Goal: Task Accomplishment & Management: Use online tool/utility

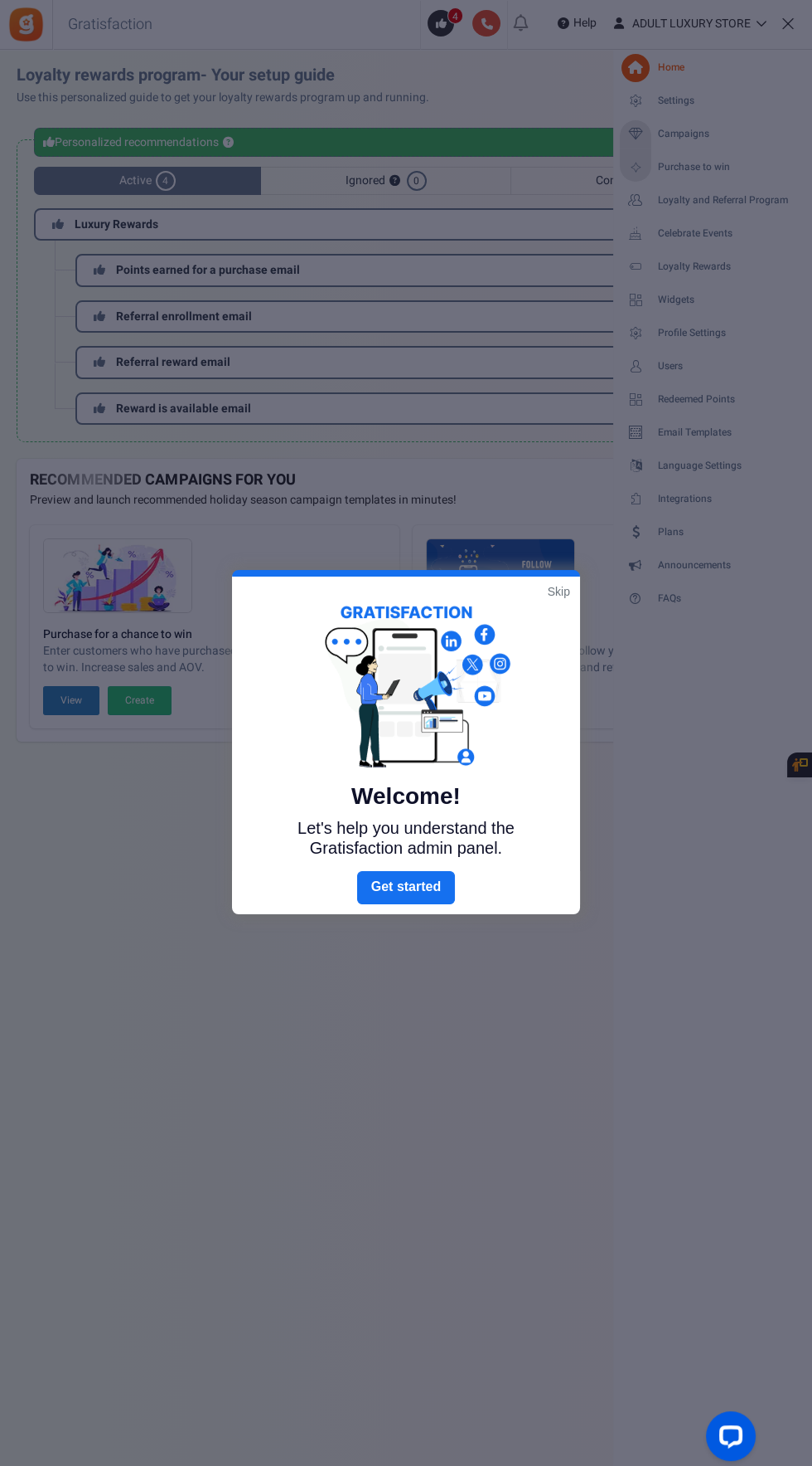
click at [559, 590] on link "Skip" at bounding box center [559, 591] width 22 height 17
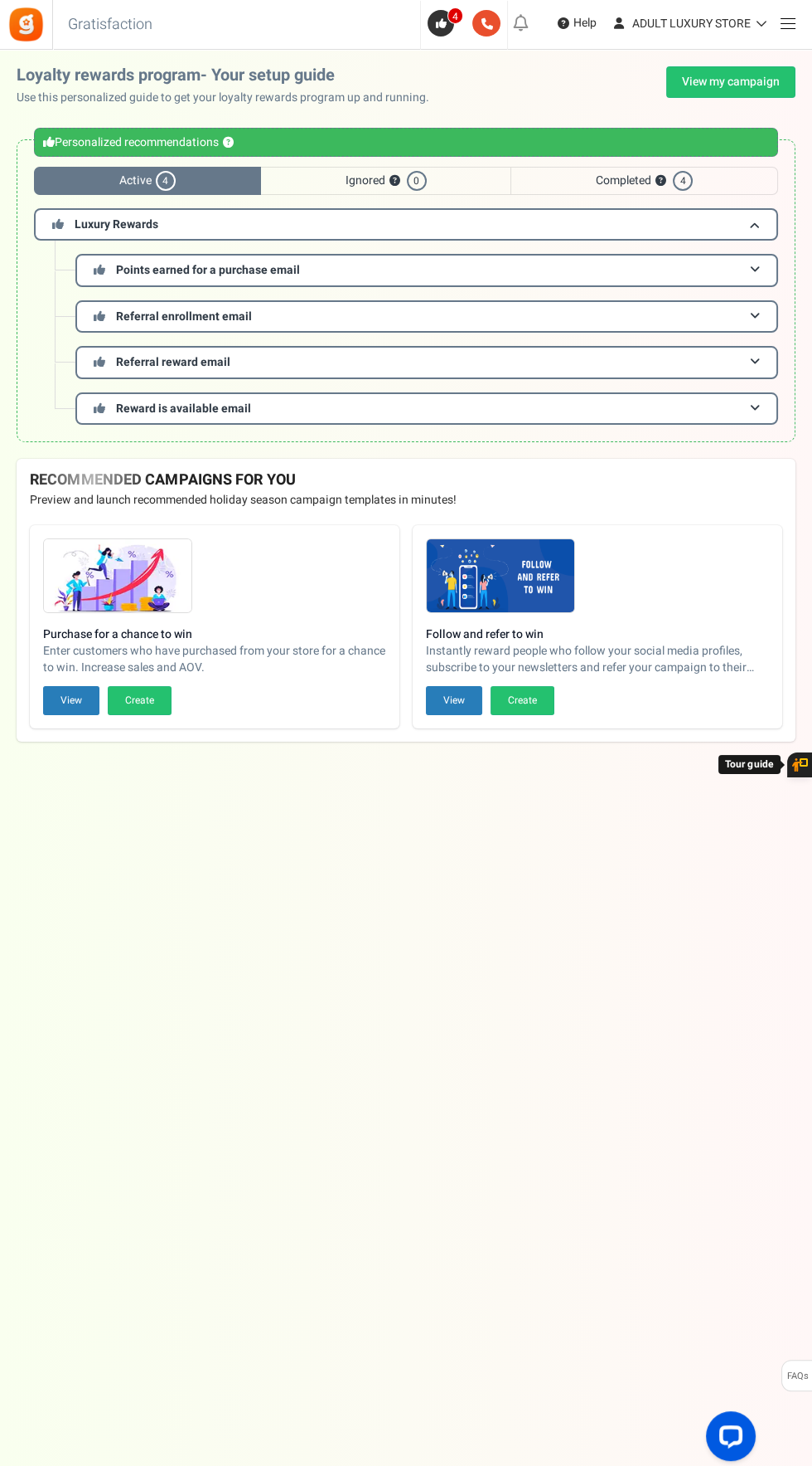
click at [788, 24] on span at bounding box center [788, 23] width 15 height 1
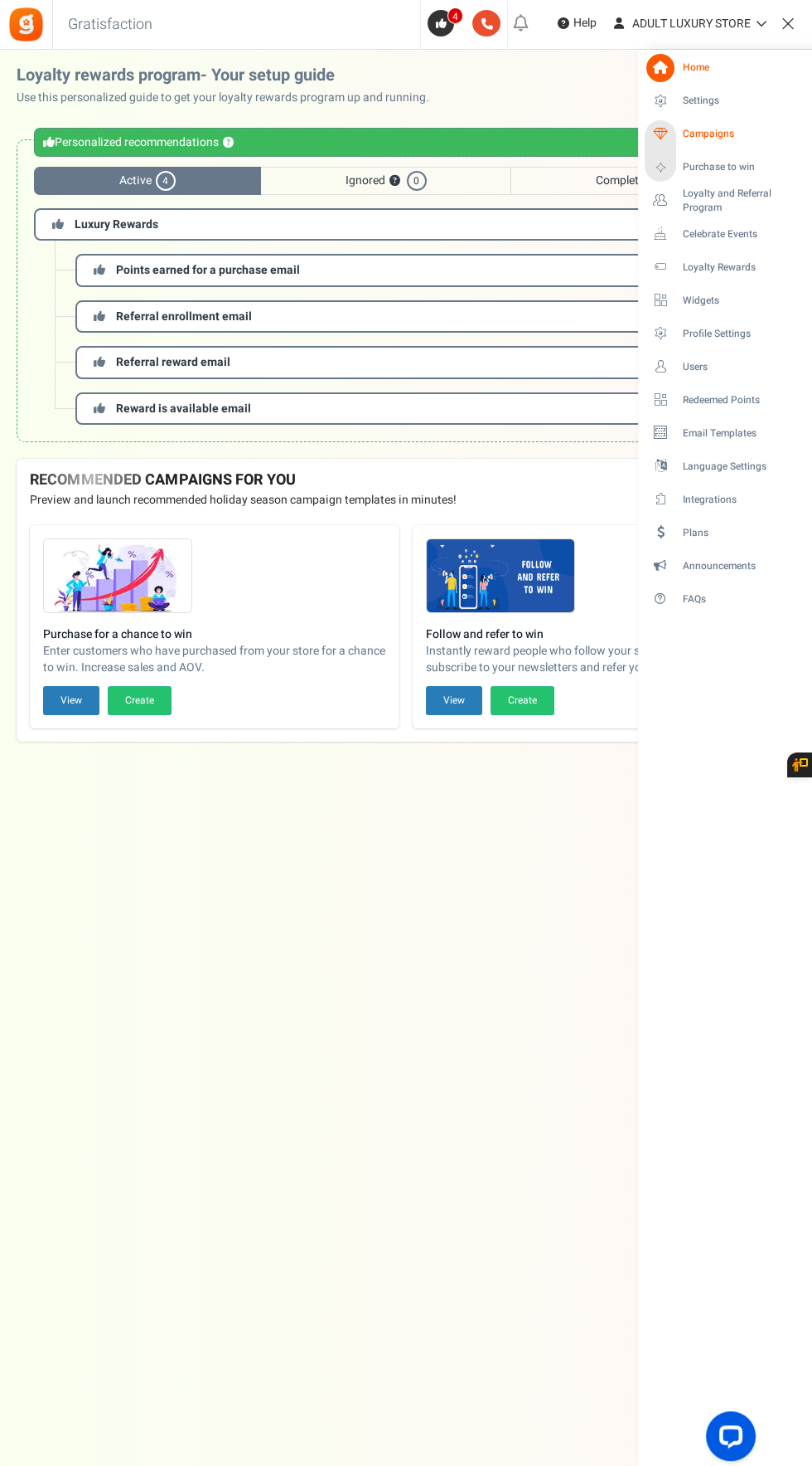
click at [750, 145] on link "Campaigns" at bounding box center [725, 135] width 160 height 29
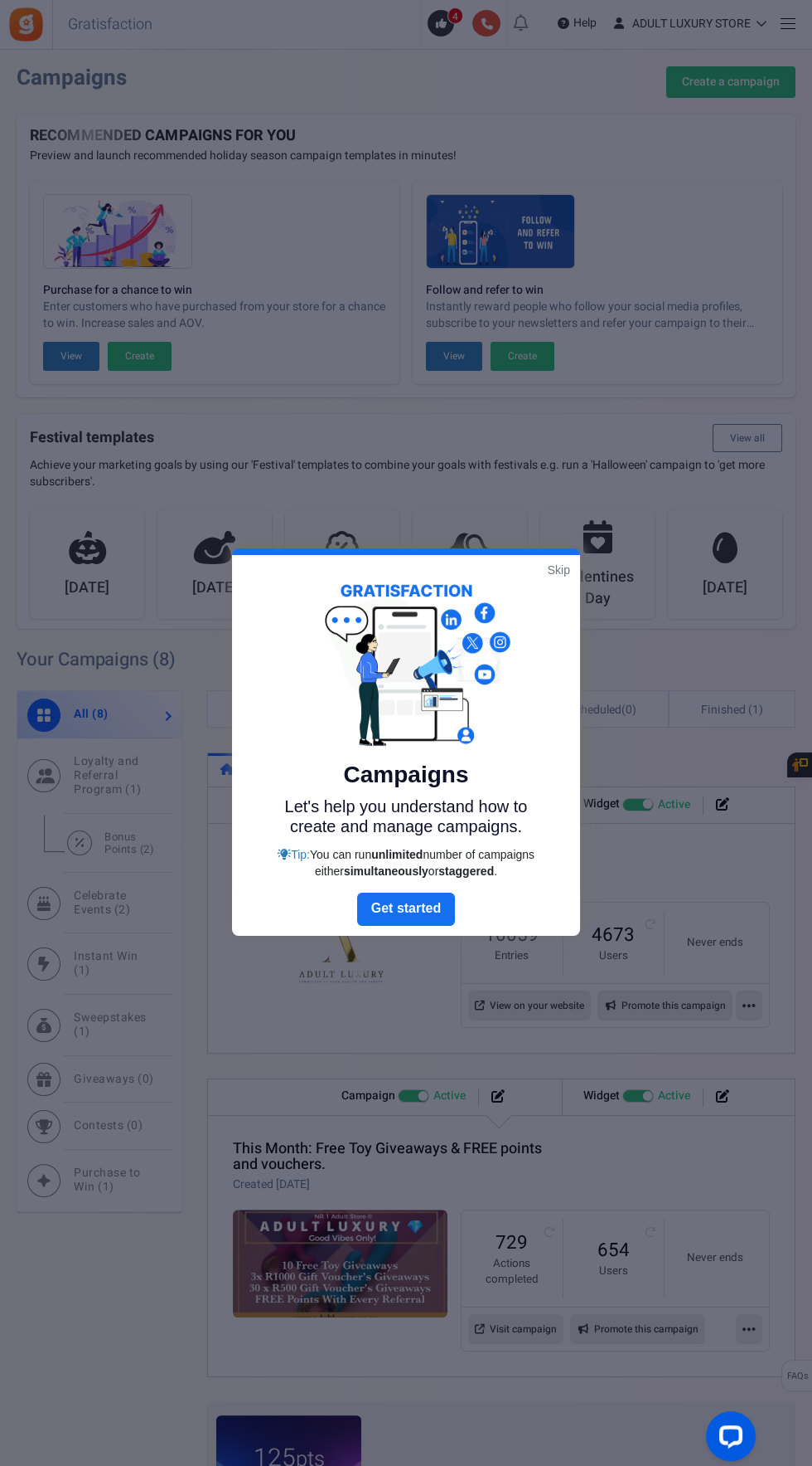
click at [555, 572] on link "Skip" at bounding box center [559, 570] width 22 height 17
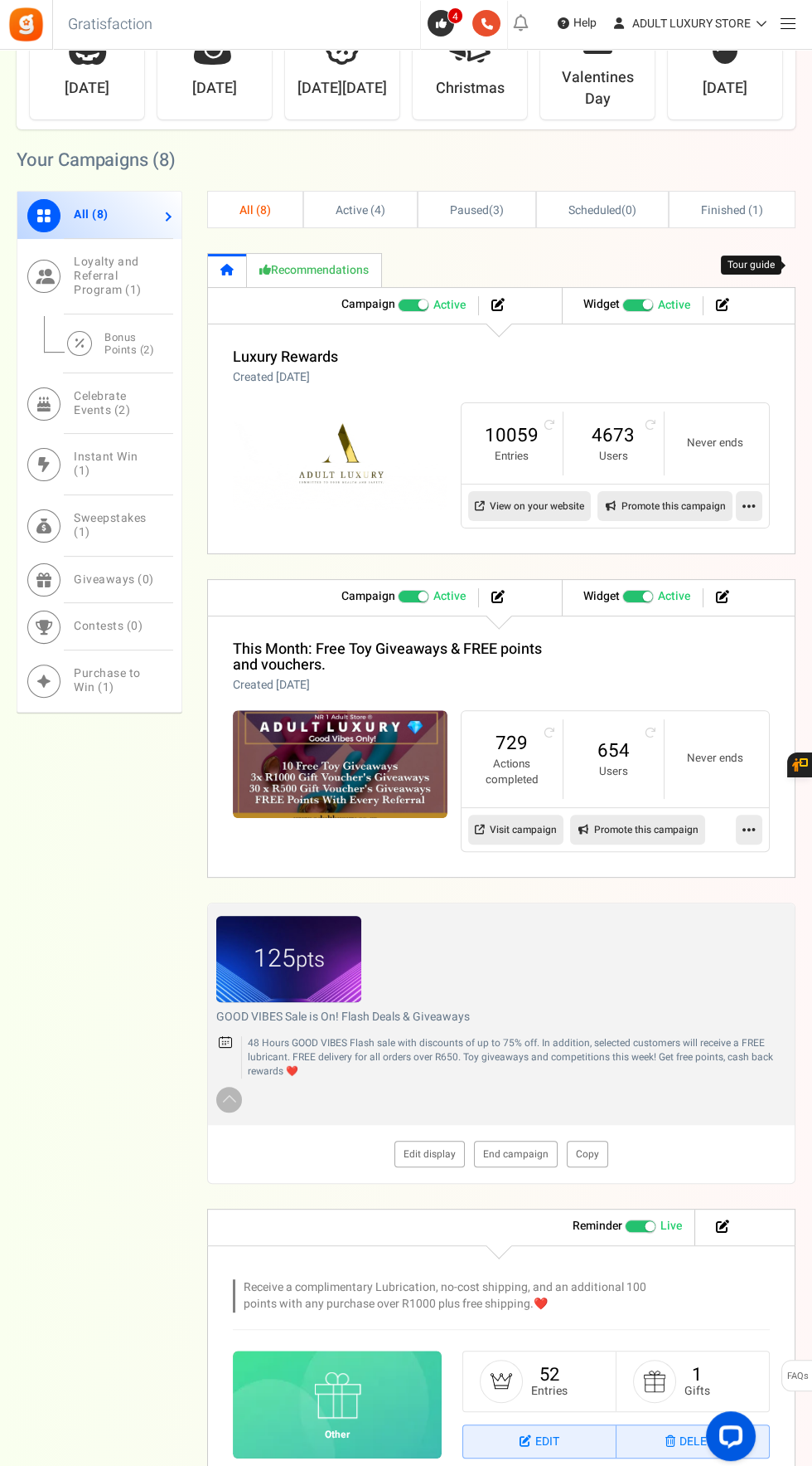
scroll to position [506, 0]
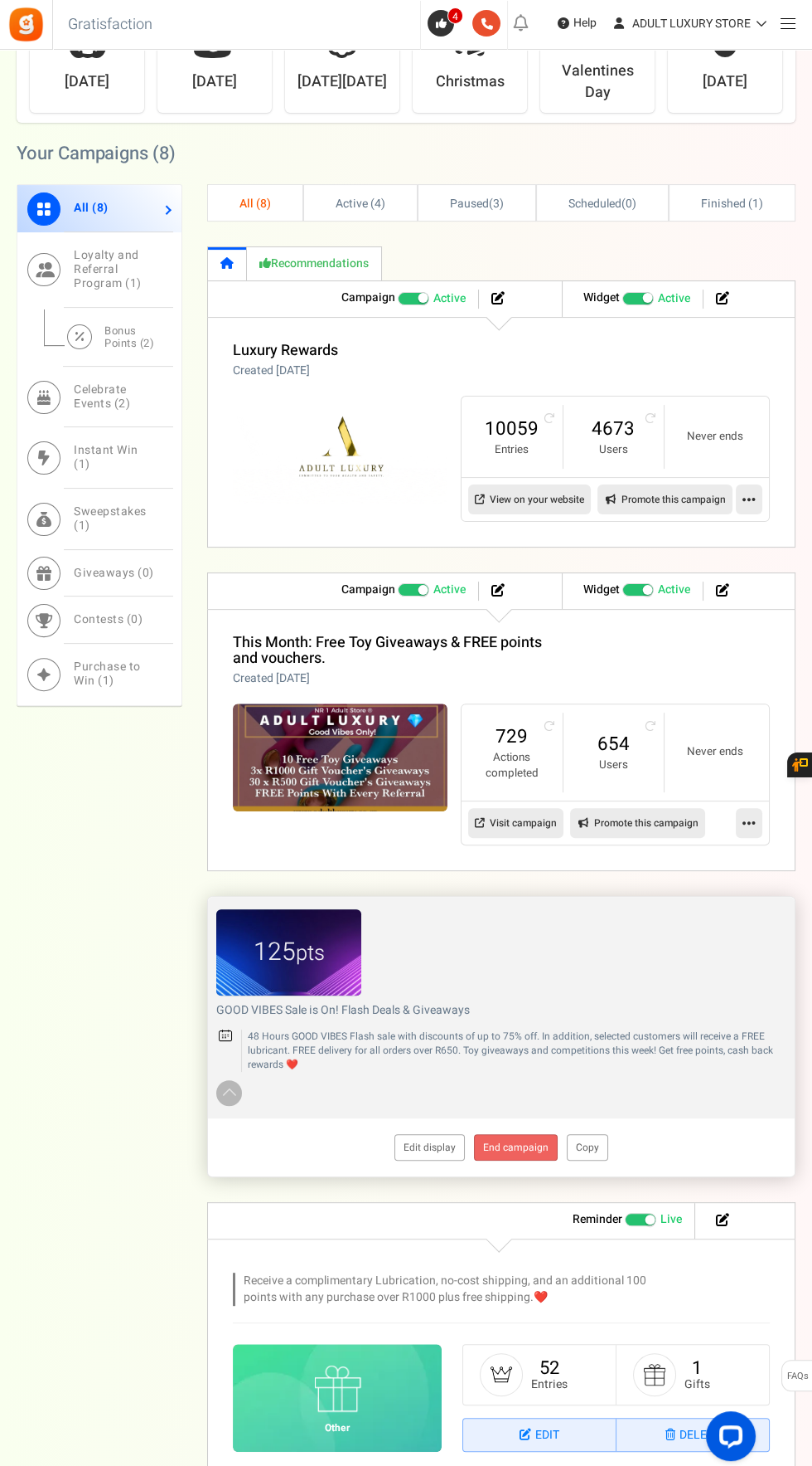
click at [532, 1147] on link "End campaign" at bounding box center [516, 1147] width 84 height 27
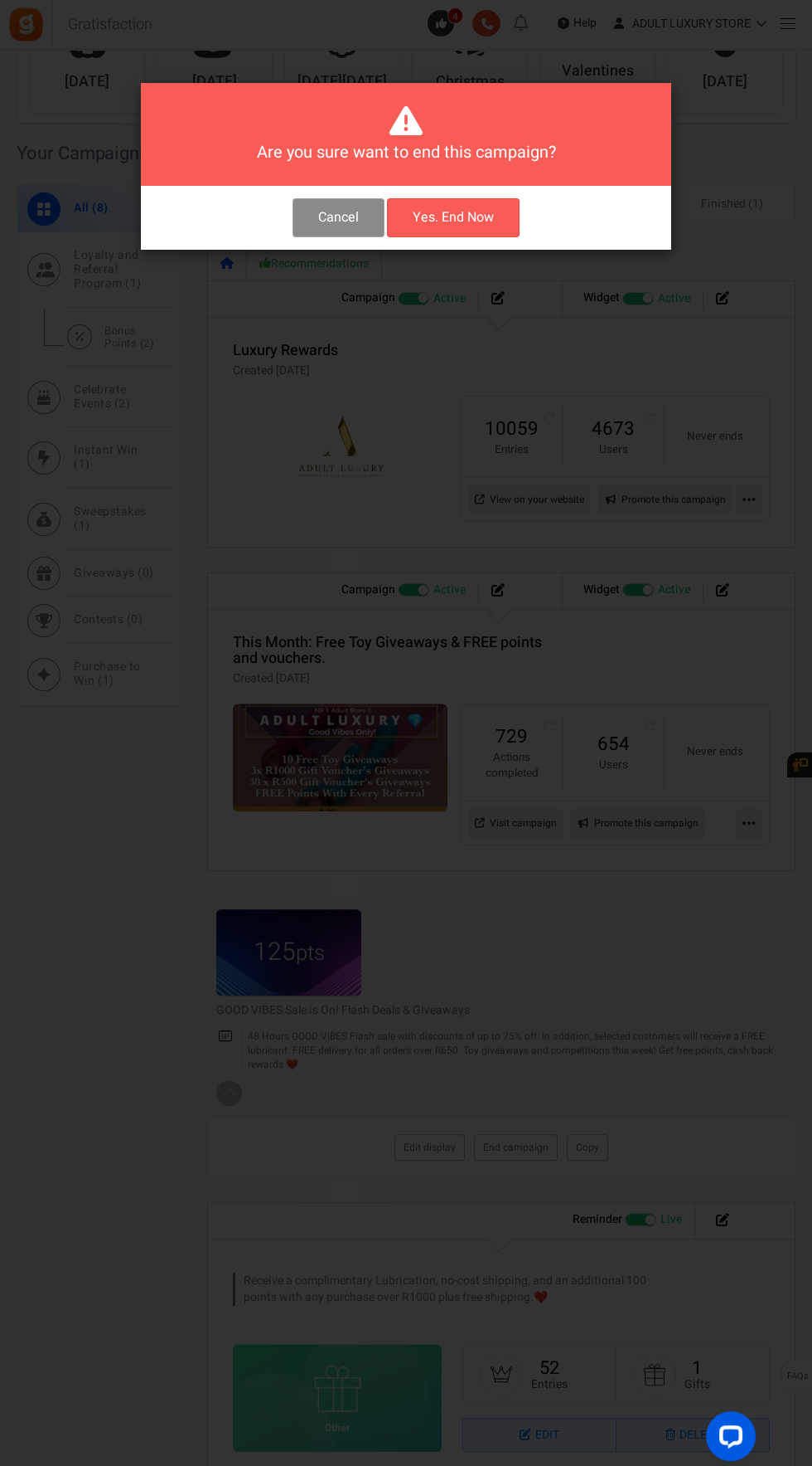
click at [321, 219] on button "Cancel" at bounding box center [338, 218] width 92 height 39
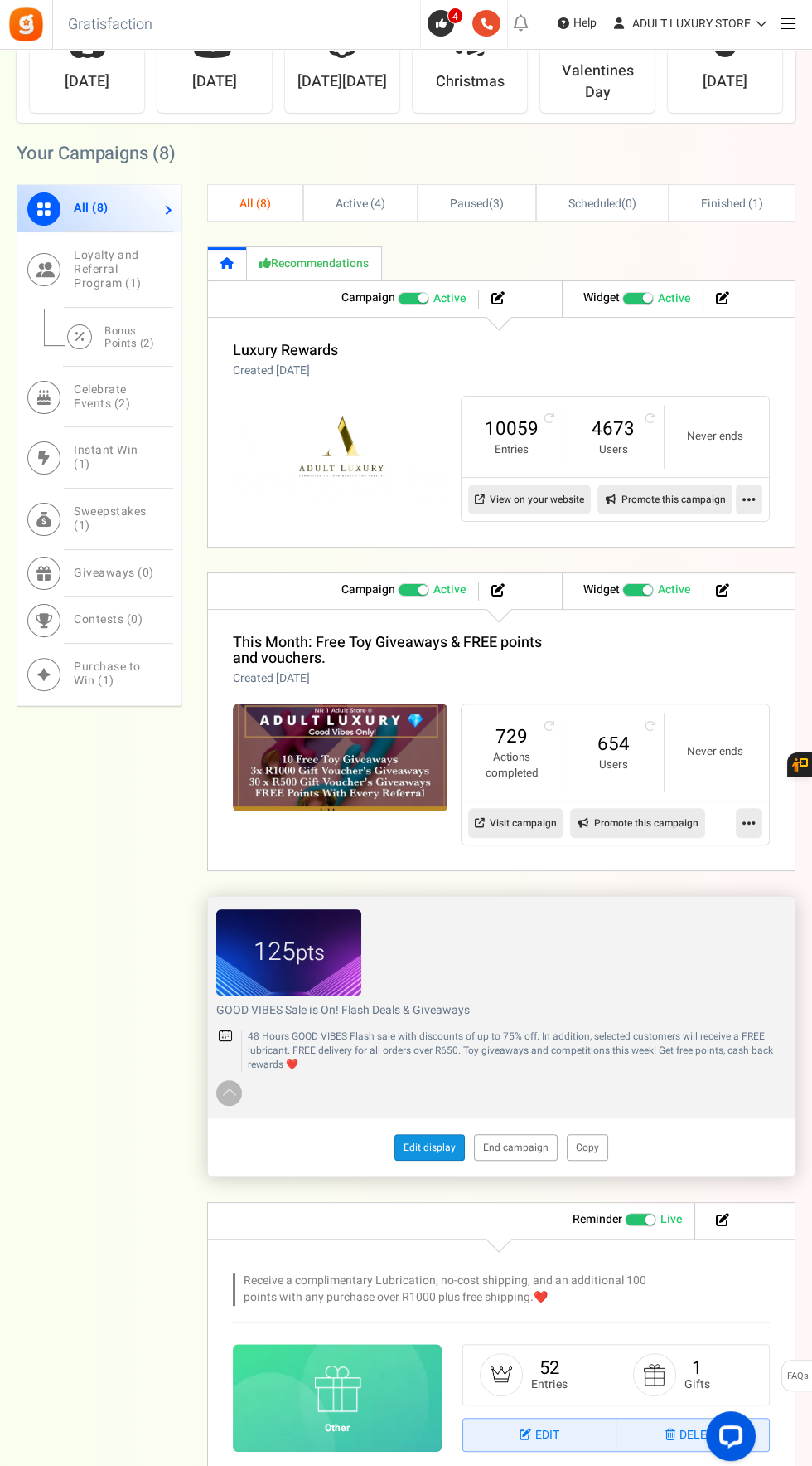
click at [418, 1151] on link "Edit display" at bounding box center [429, 1147] width 70 height 27
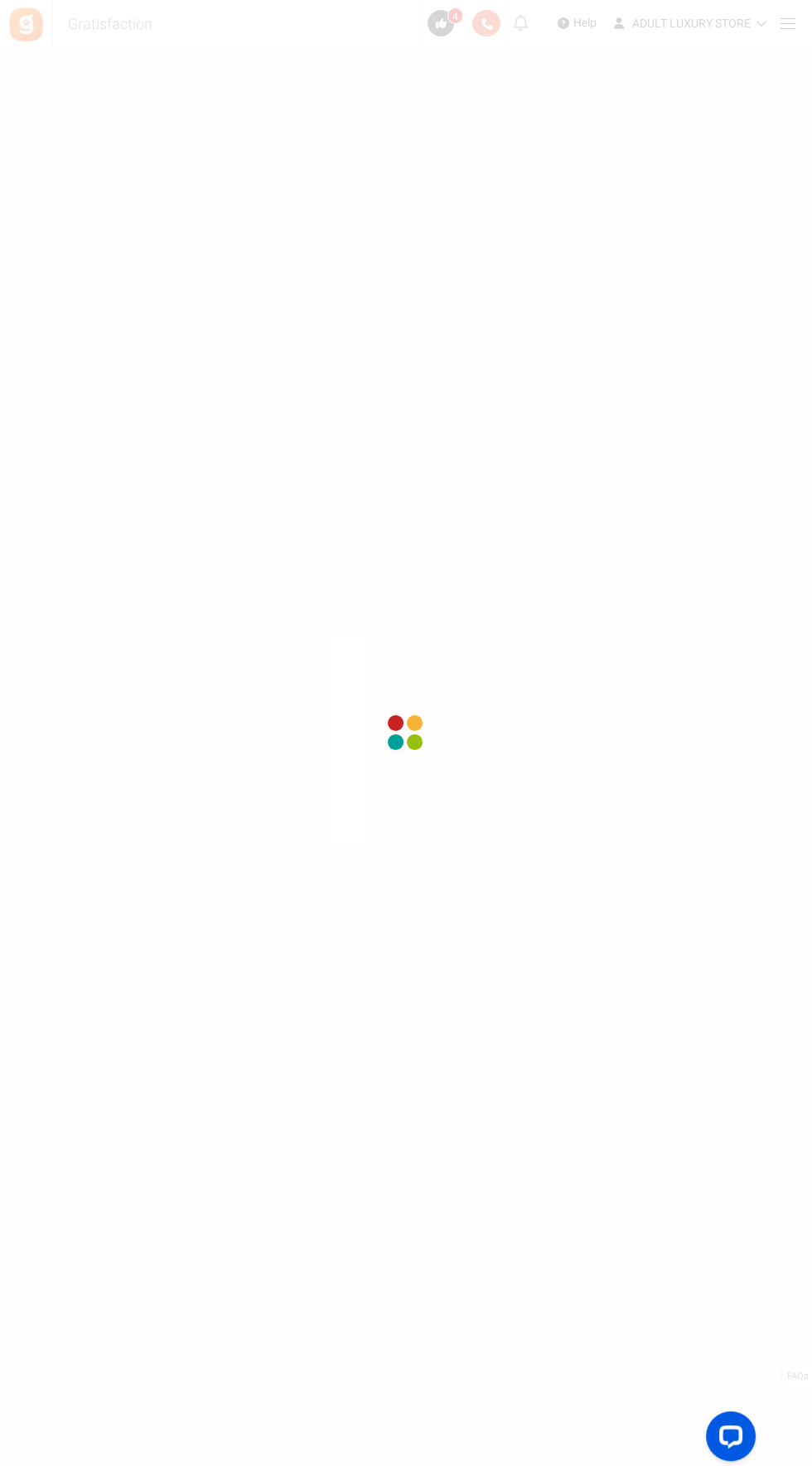
scroll to position [126, 0]
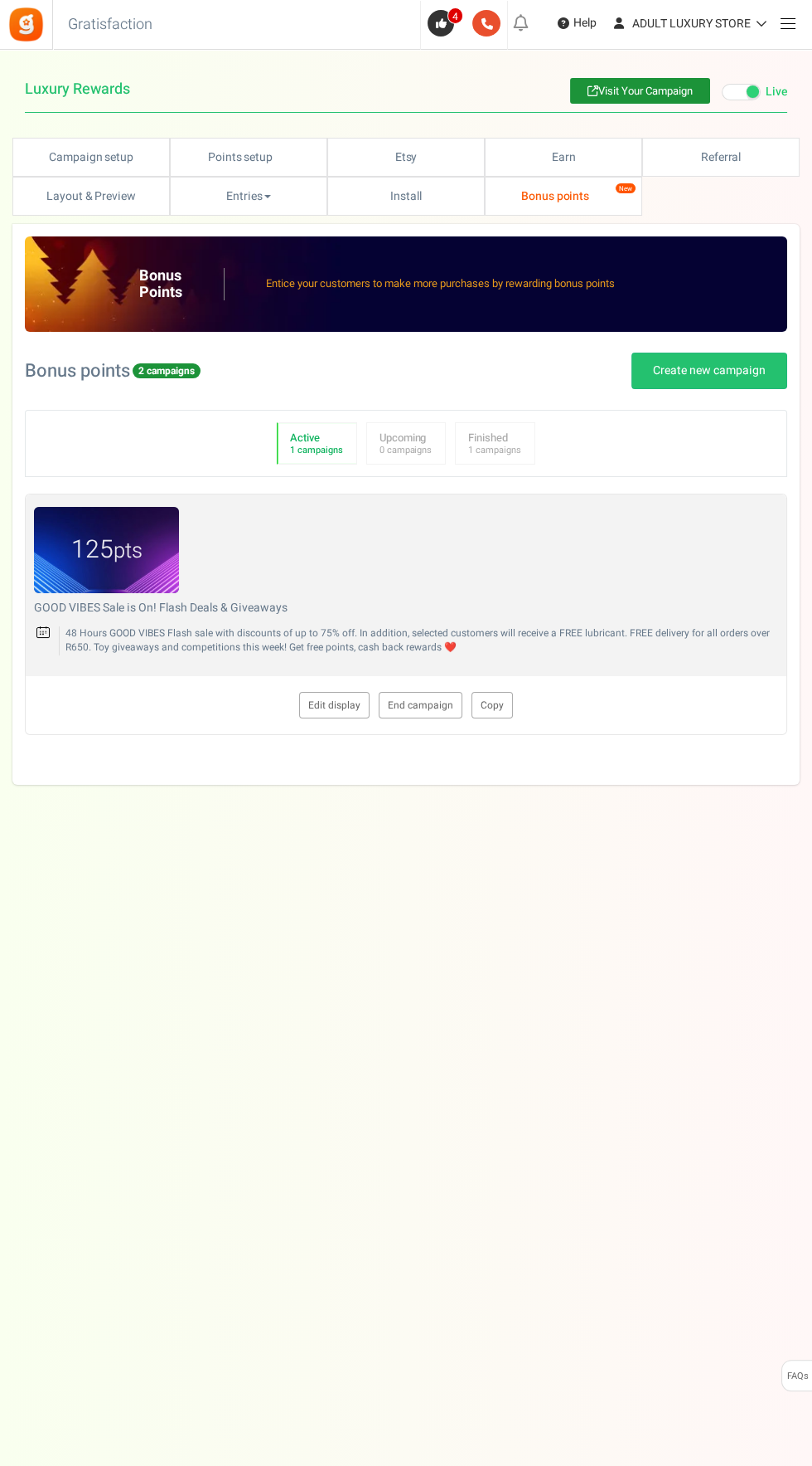
type textarea "GOOD VIBES Sale is On! Flash Deals & Giveaways"
type textarea "48 Hours GOOD VIBES Flash sale with discounts of up to 75% off. In addition, se…"
type input "#aa7f16"
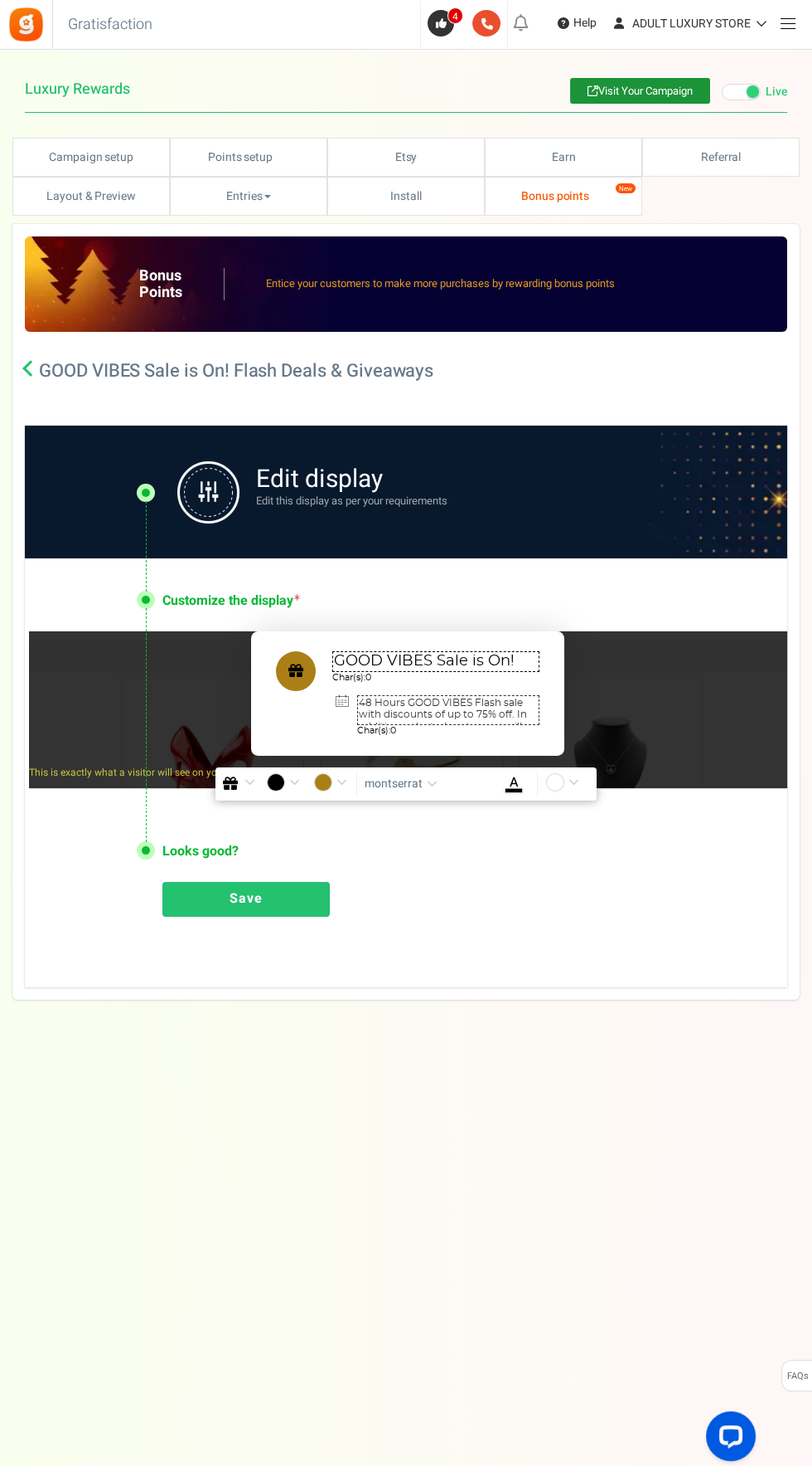
click at [427, 662] on textarea "GOOD VIBES Sale is On! Flash Deals & Giveaways" at bounding box center [436, 661] width 207 height 21
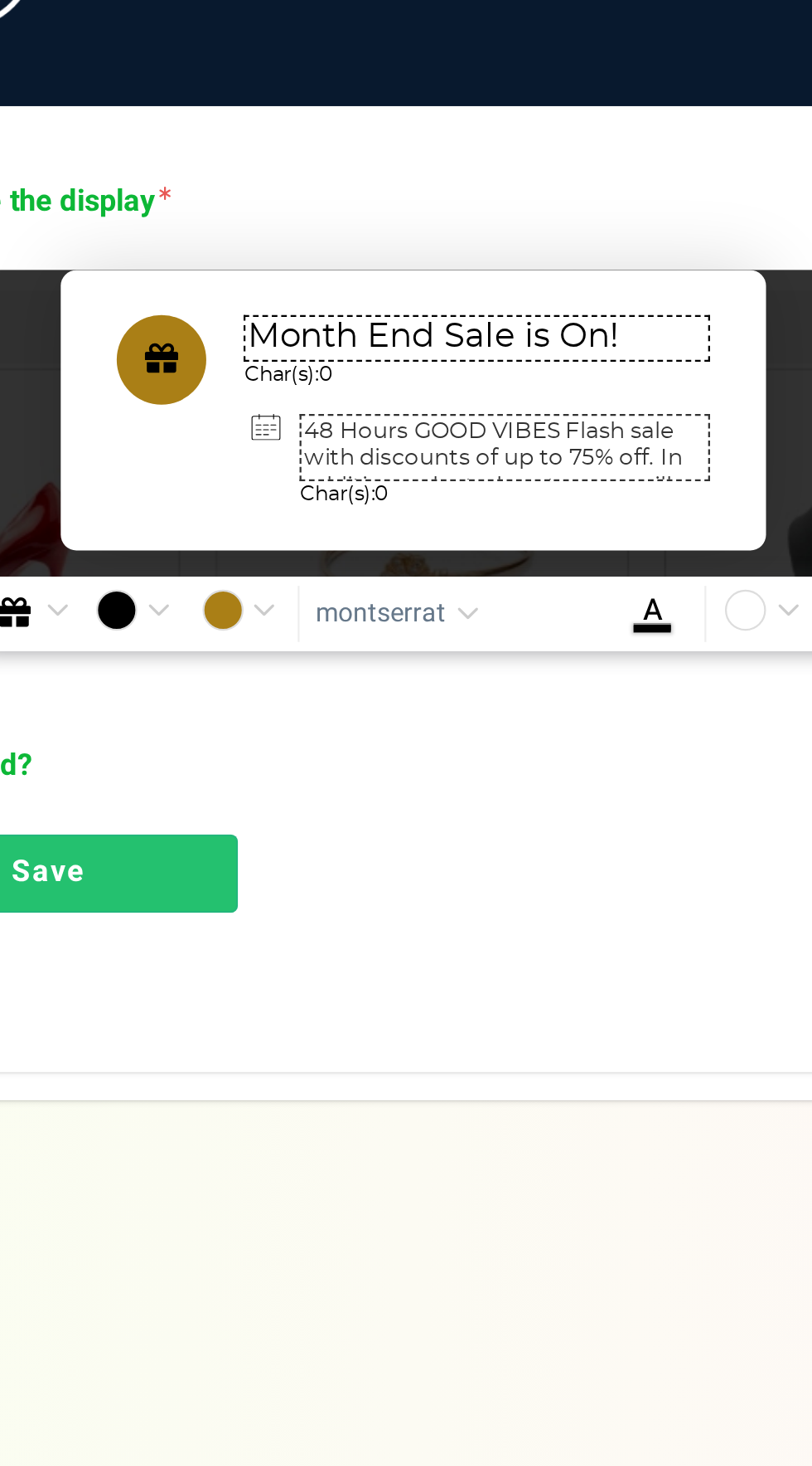
type textarea "Month End Sale is On! Flash Deals & Giveaways"
click at [474, 700] on textarea "48 Hours GOOD VIBES Flash sale with discounts of up to 75% off. In addition, se…" at bounding box center [448, 709] width 182 height 29
click at [474, 704] on textarea "Month End Daily Flash sale with discounts of up to 75% off. In addition, select…" at bounding box center [448, 709] width 182 height 29
click at [527, 699] on textarea "Month End Daily Flash deal sale with discounts of up to 75% off. In addition, s…" at bounding box center [448, 709] width 182 height 29
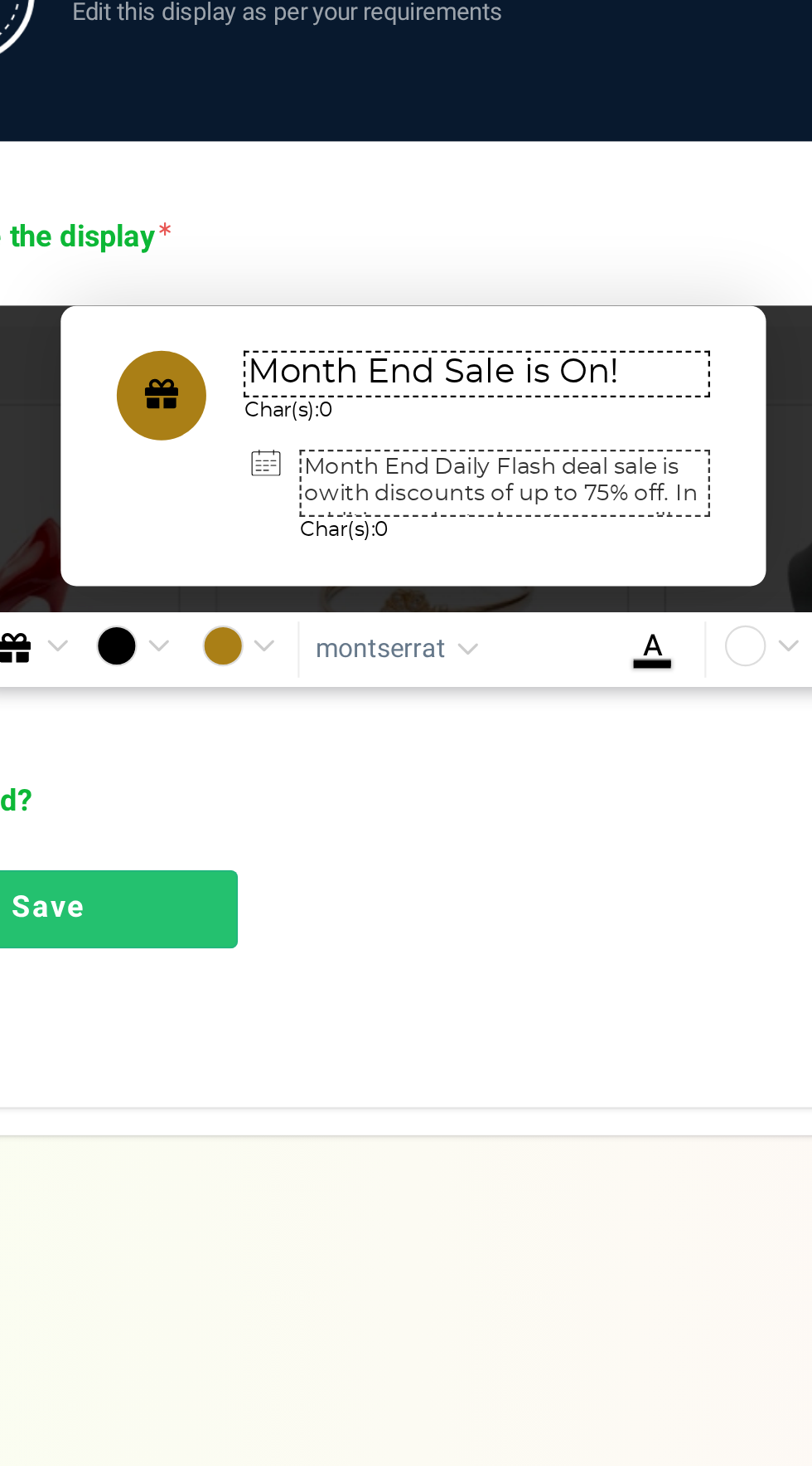
scroll to position [0, 0]
click at [392, 720] on textarea "Month End Daily Flash deal sale is with discounts of up to 75% off. In addition…" at bounding box center [448, 709] width 182 height 29
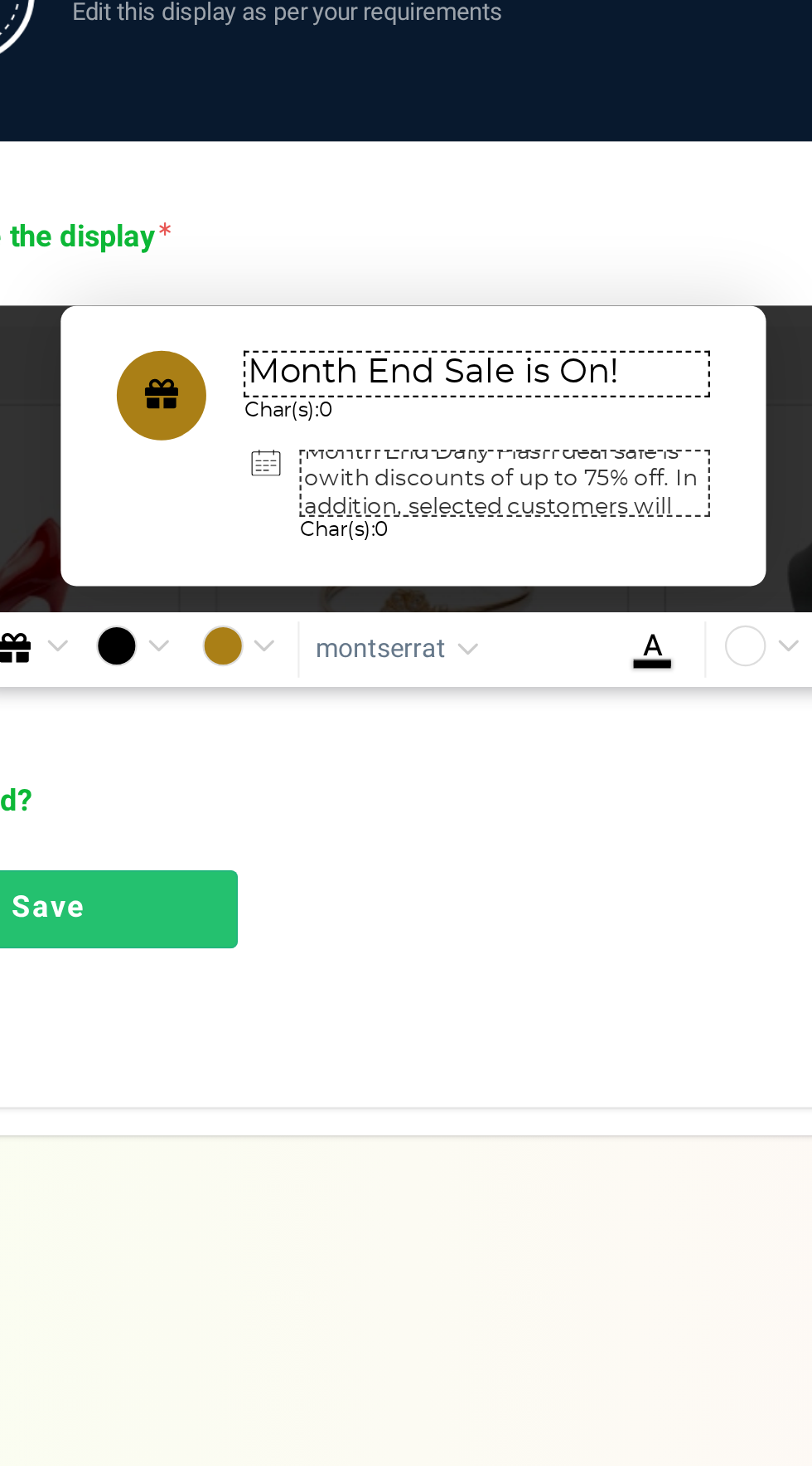
click at [391, 707] on textarea "Month End Daily Flash deal sale is with discounts of up to 75% off. In addition…" at bounding box center [448, 709] width 182 height 29
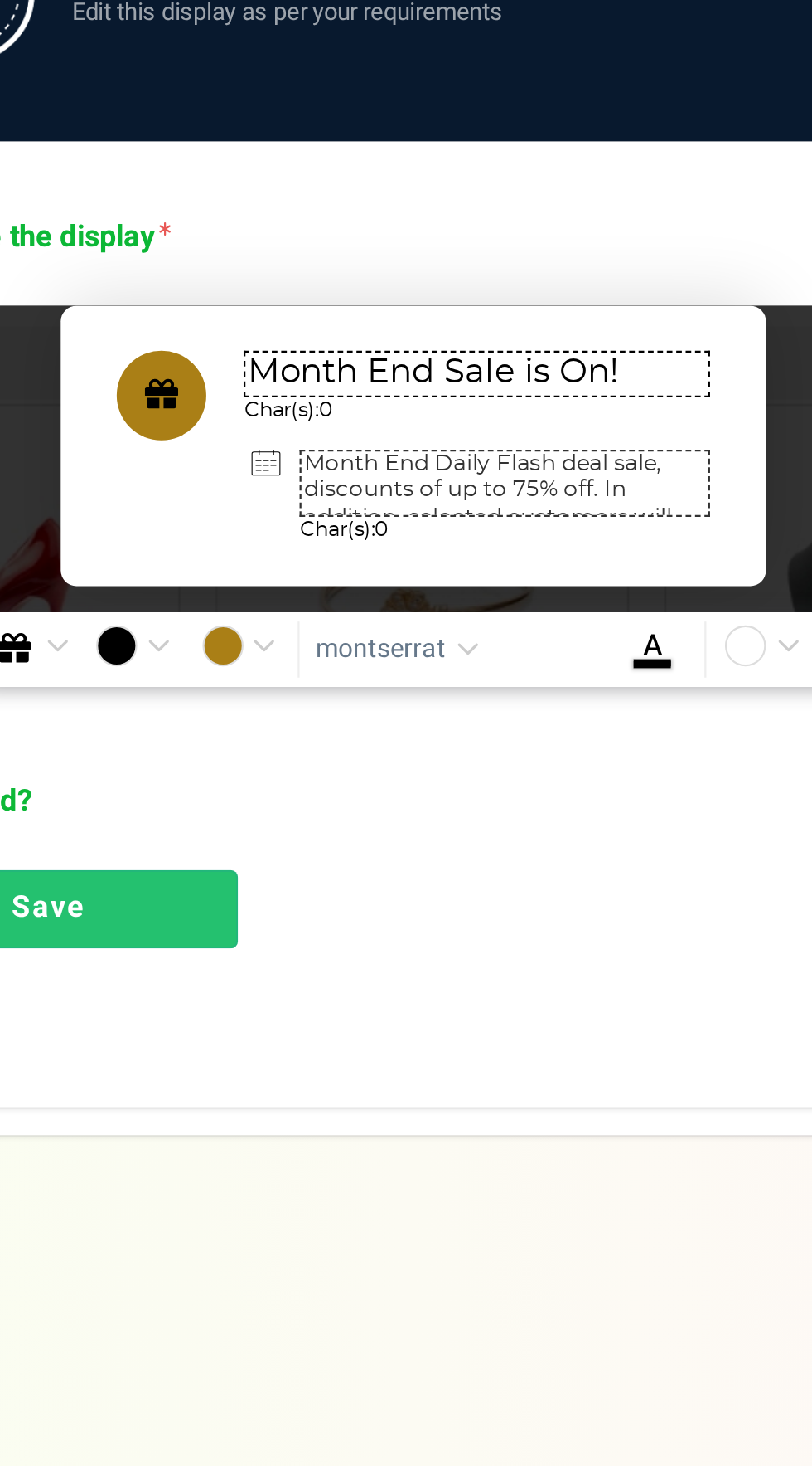
click at [423, 713] on textarea "Month End Daily Flash deal sale is with discounts of up to 75% off. In addition…" at bounding box center [448, 709] width 182 height 29
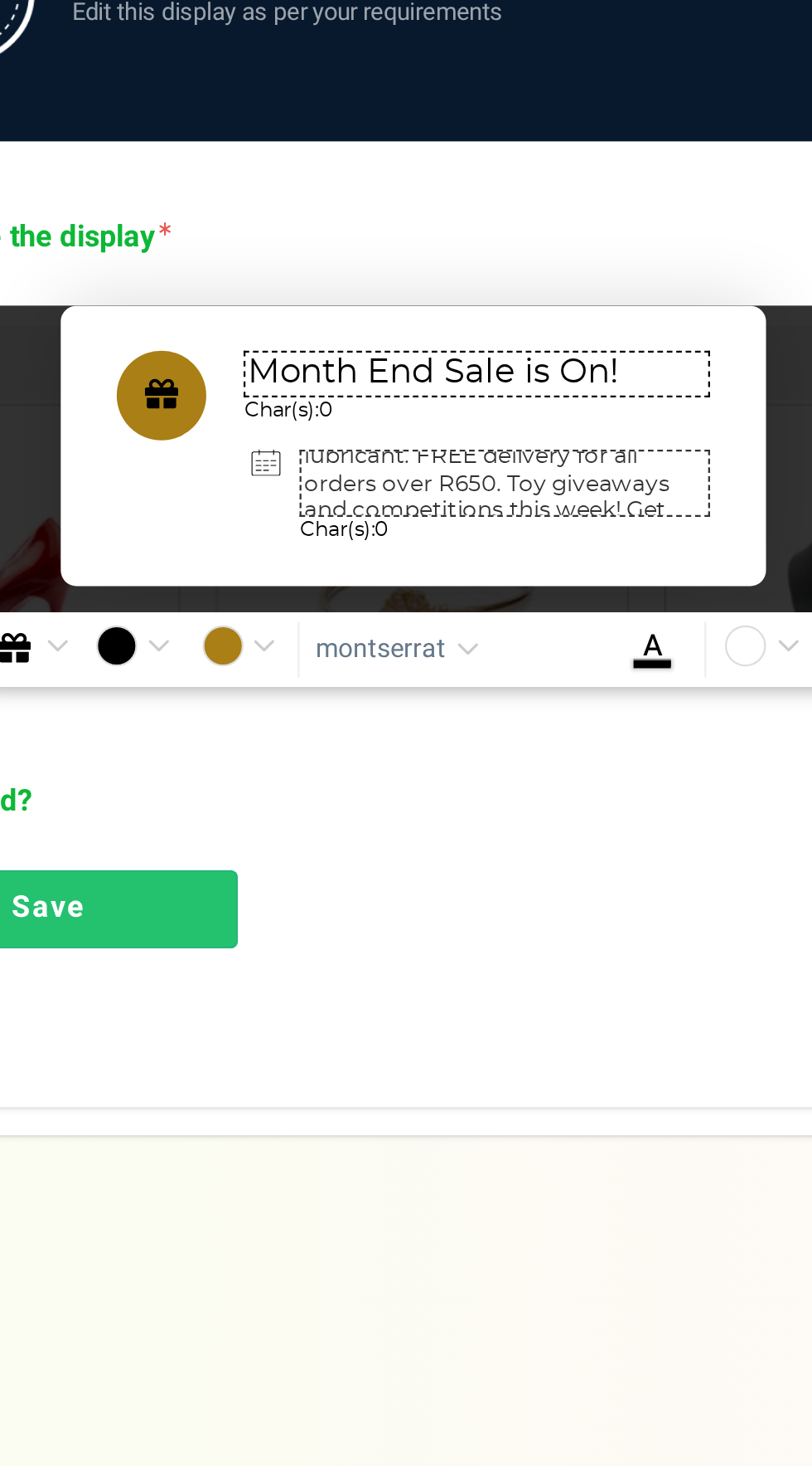
scroll to position [41, 0]
click at [453, 707] on textarea "Month End Daily Flash deal sale is with discounts of up to 75% off. In addition…" at bounding box center [448, 709] width 182 height 29
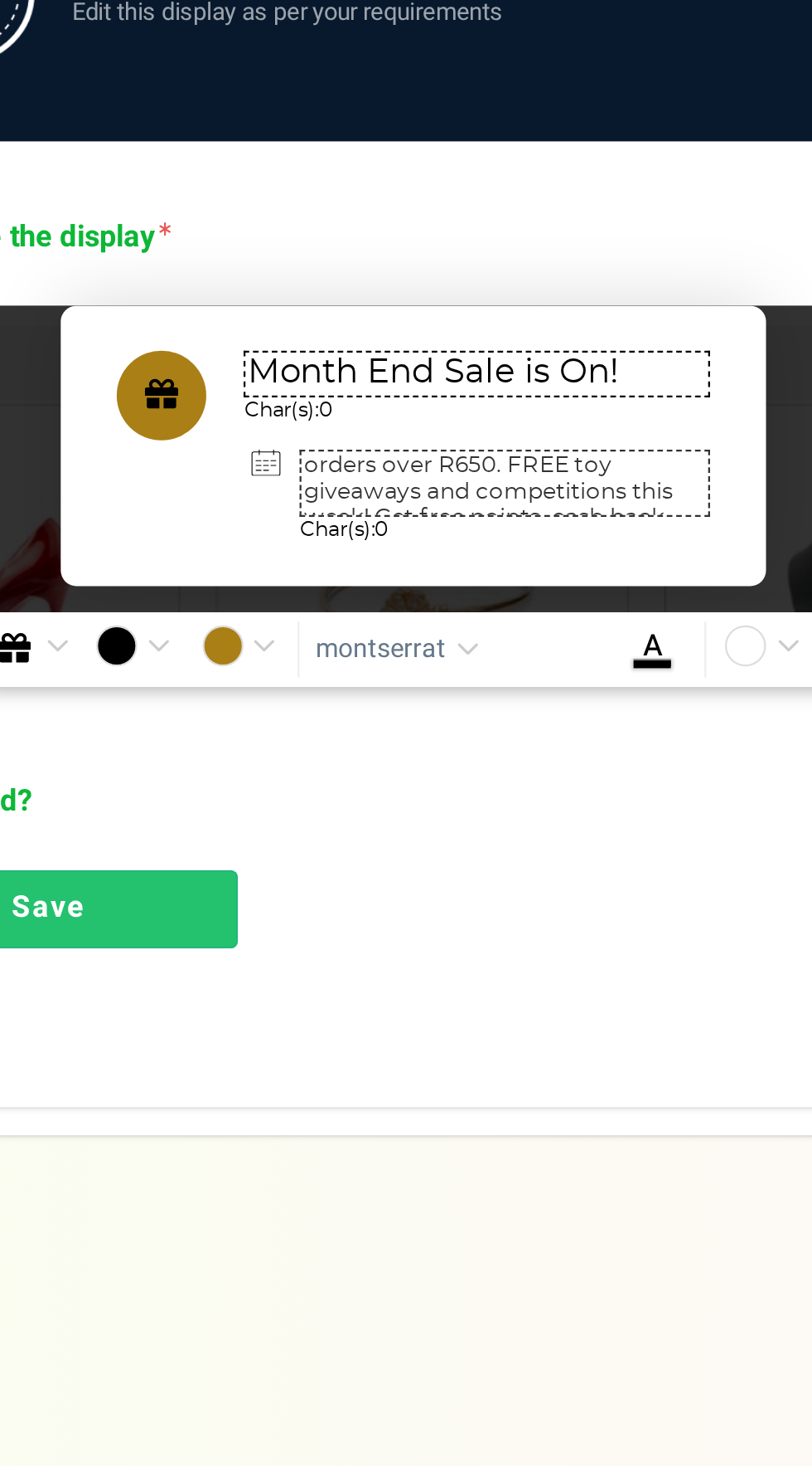
type textarea "Month End Daily Flash deal sale, up to 75% off. In addition, selected customers…"
click at [310, 900] on link "Save" at bounding box center [246, 899] width 168 height 35
type textarea "Month End Sale is On! Flash Deals &amp; Giveaways"
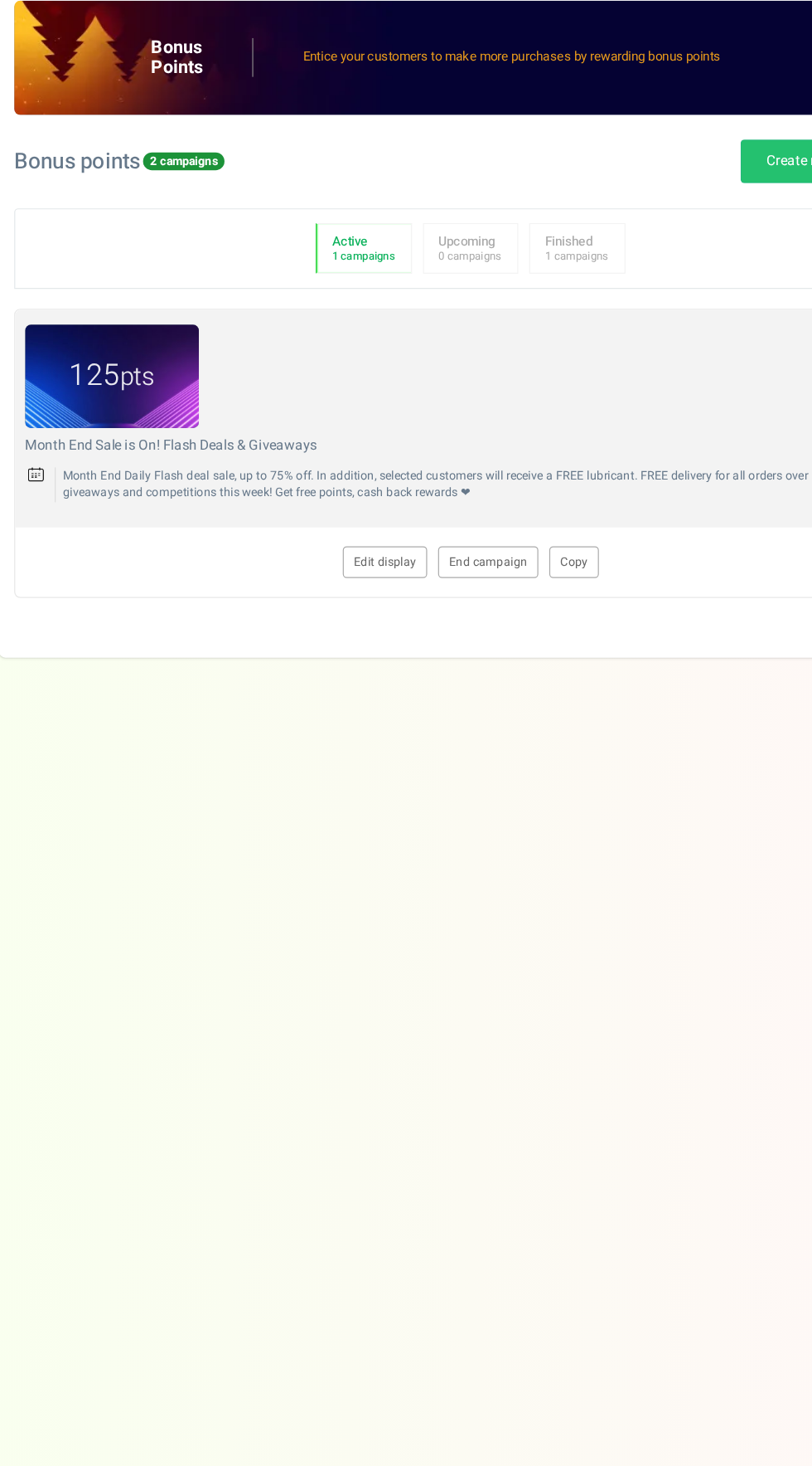
scroll to position [6, 0]
